Goal: Information Seeking & Learning: Learn about a topic

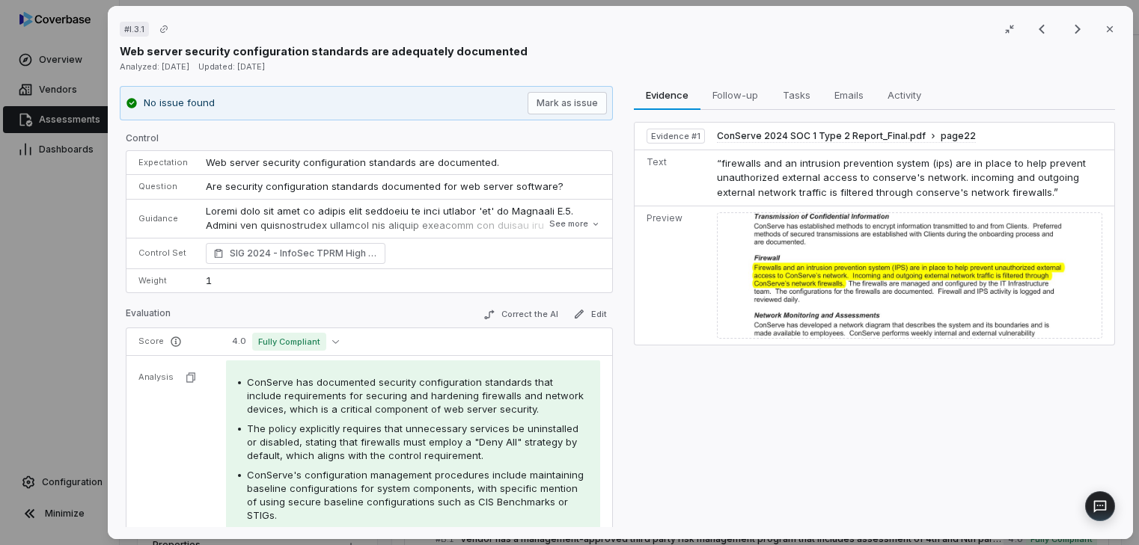
scroll to position [190, 0]
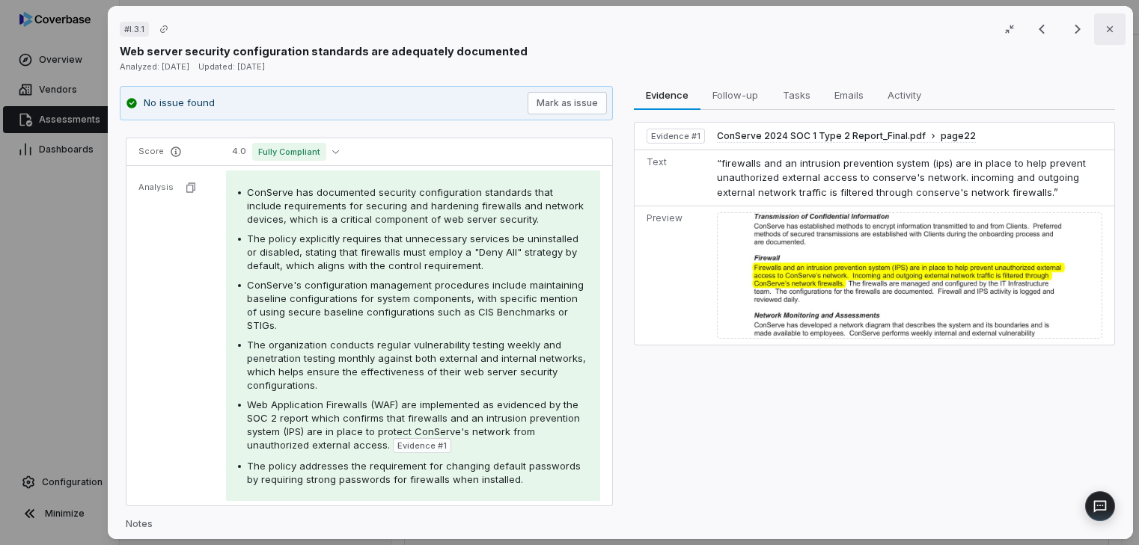
click at [1103, 25] on icon "button" at bounding box center [1109, 29] width 12 height 12
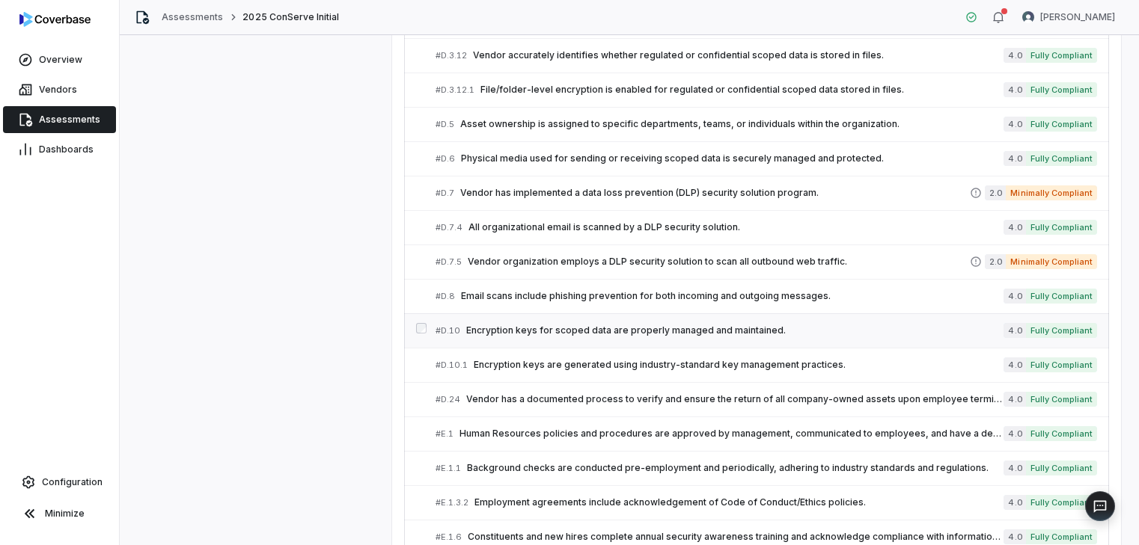
scroll to position [1063, 0]
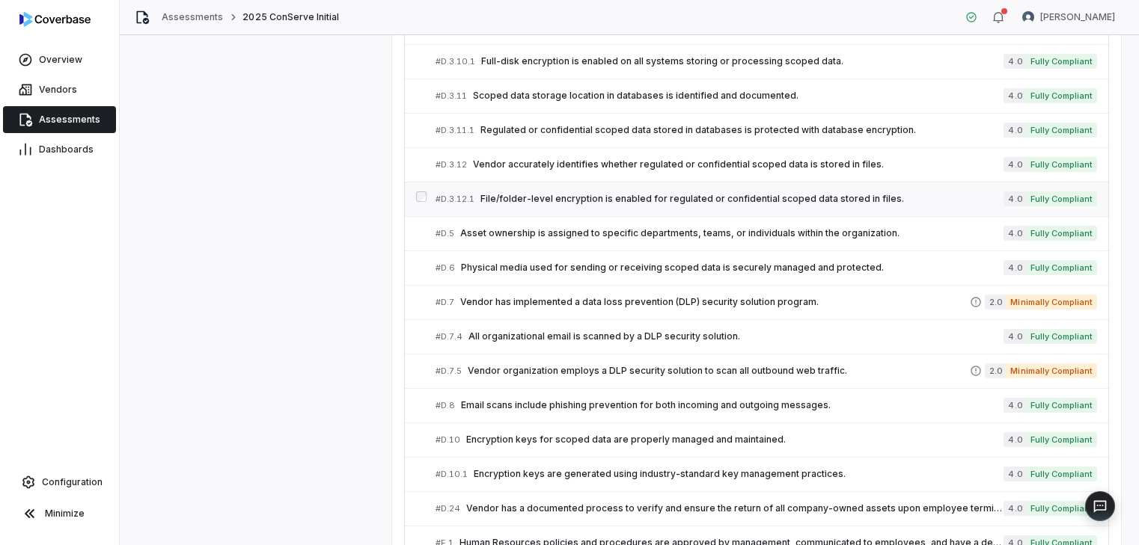
click at [585, 195] on span "File/folder-level encryption is enabled for regulated or confidential scoped da…" at bounding box center [741, 199] width 523 height 12
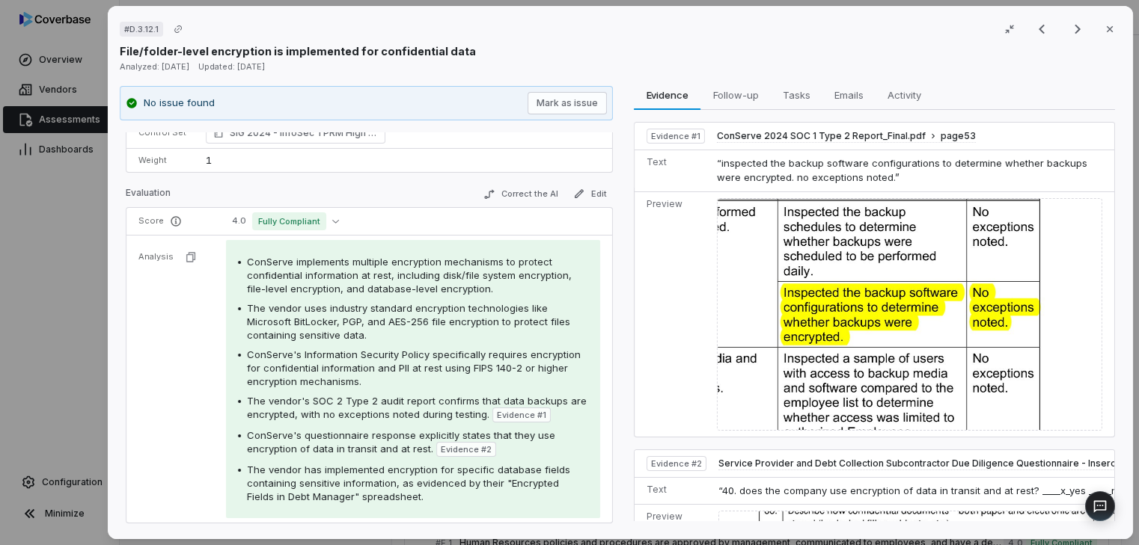
scroll to position [224, 0]
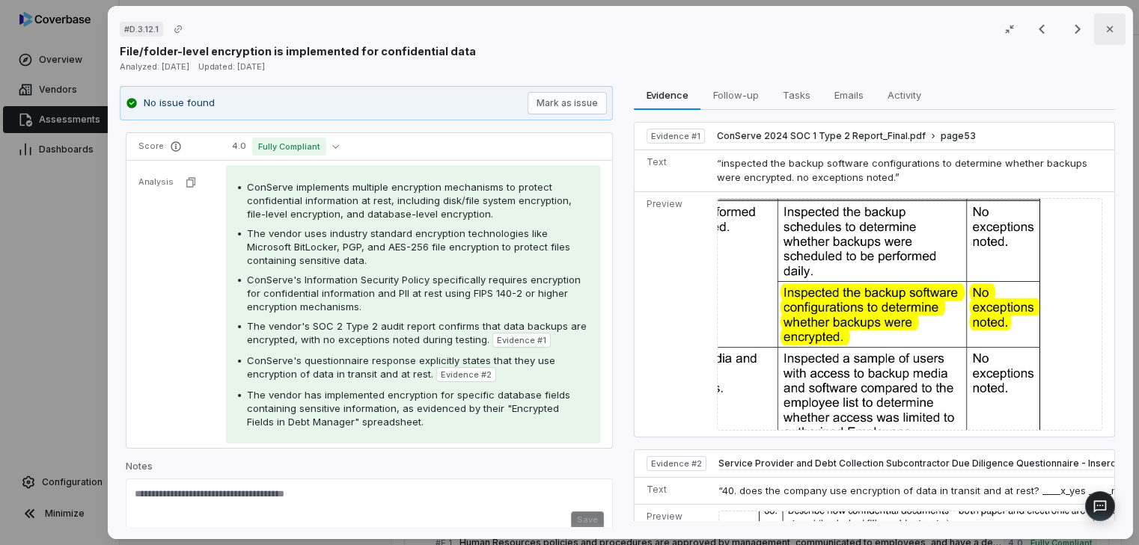
click at [1109, 31] on button "Close" at bounding box center [1109, 28] width 31 height 31
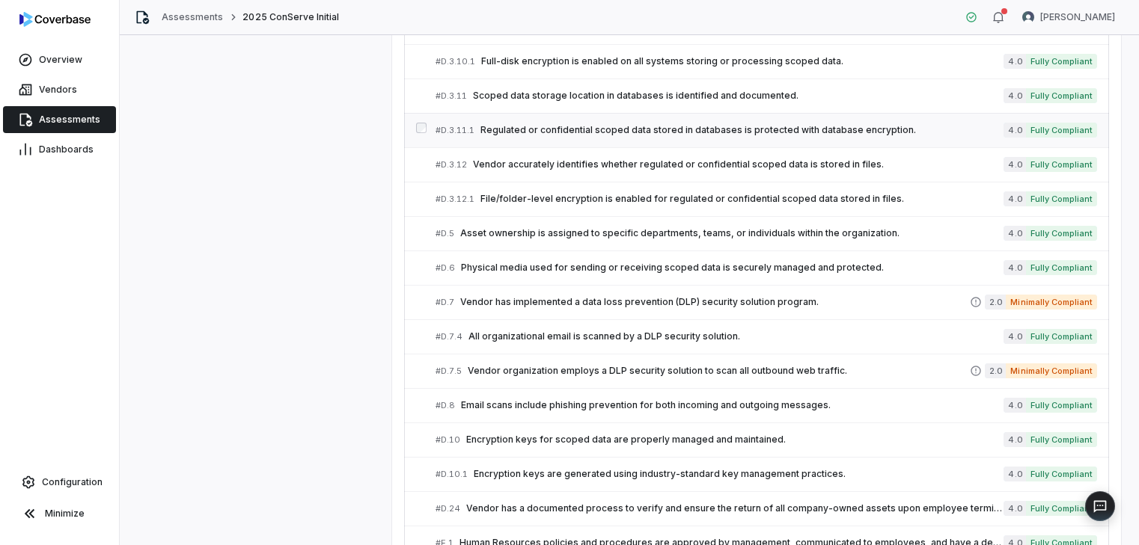
click at [600, 129] on span "Regulated or confidential scoped data stored in databases is protected with dat…" at bounding box center [741, 130] width 523 height 12
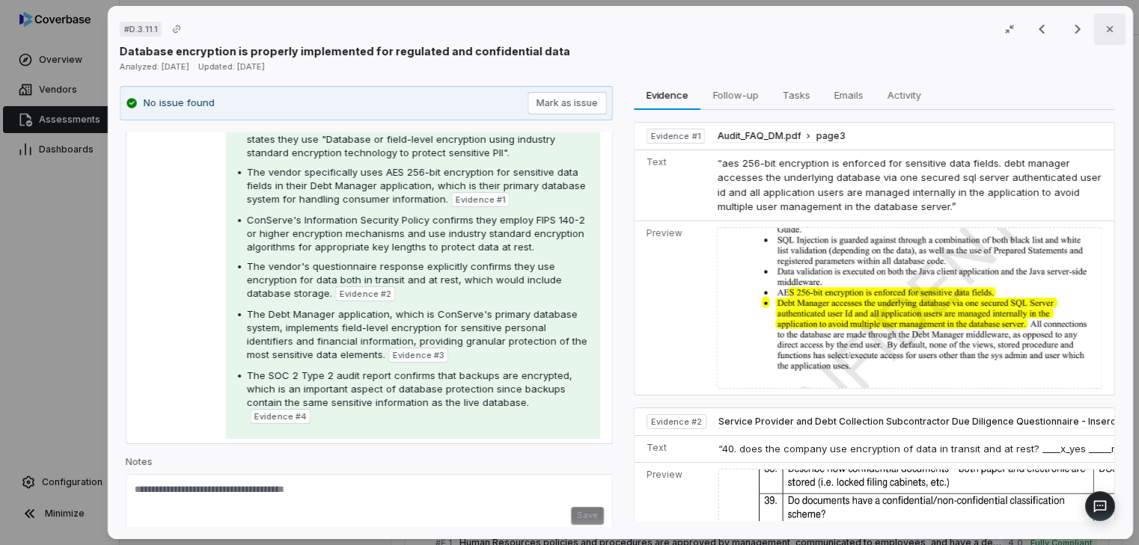
click at [1094, 26] on button "Close" at bounding box center [1109, 28] width 31 height 31
